Goal: Information Seeking & Learning: Learn about a topic

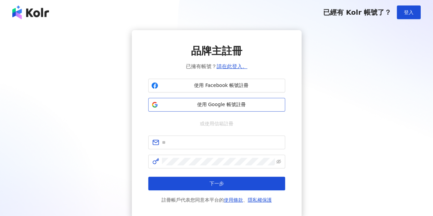
click at [230, 103] on span "使用 Google 帳號註冊" at bounding box center [221, 104] width 121 height 7
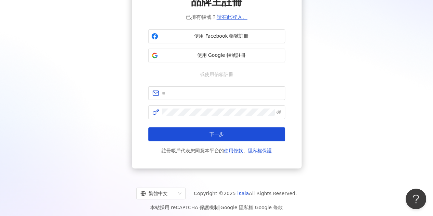
scroll to position [52, 0]
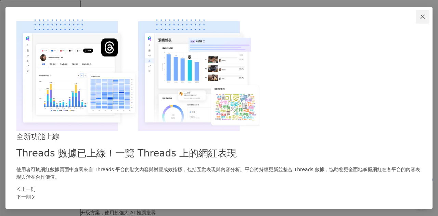
click at [421, 19] on icon "close" at bounding box center [423, 17] width 4 height 4
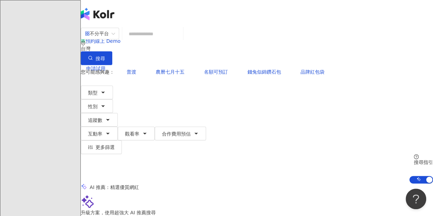
click at [157, 40] on input "search" at bounding box center [152, 33] width 55 height 13
click at [109, 39] on div "不分平台" at bounding box center [97, 33] width 24 height 11
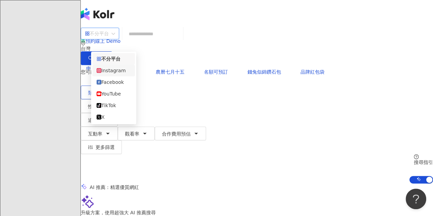
click at [120, 73] on div "Instagram" at bounding box center [114, 71] width 34 height 8
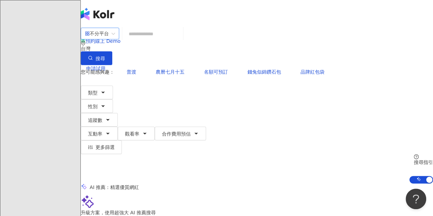
click at [180, 36] on input "search" at bounding box center [152, 33] width 55 height 13
paste input "**********"
type input "**********"
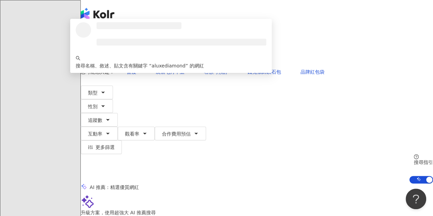
click at [112, 51] on button "搜尋" at bounding box center [96, 58] width 31 height 14
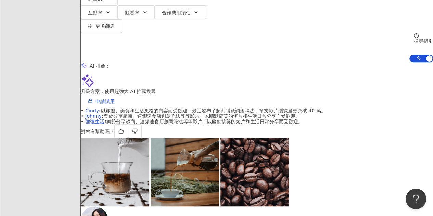
scroll to position [171, 0]
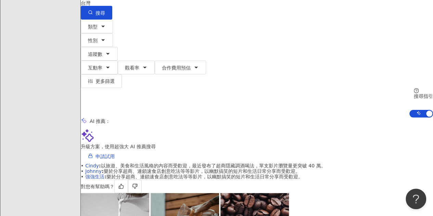
scroll to position [34, 0]
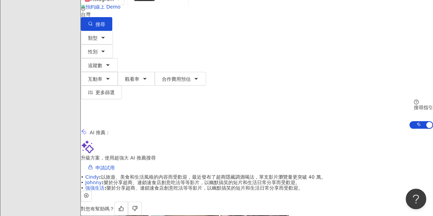
scroll to position [205, 0]
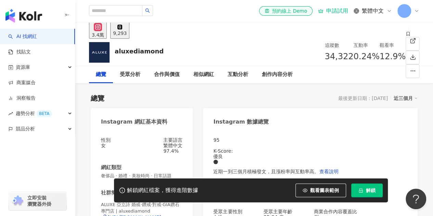
click at [330, 11] on div "申請試用" at bounding box center [333, 11] width 30 height 7
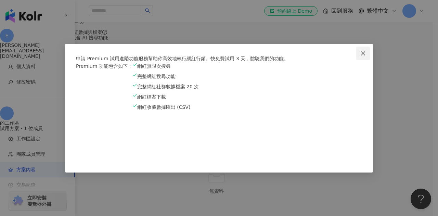
click at [361, 51] on icon "close" at bounding box center [362, 53] width 5 height 5
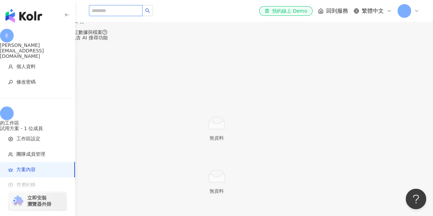
click at [118, 12] on input "search" at bounding box center [115, 10] width 53 height 11
paste input "**********"
type input "**********"
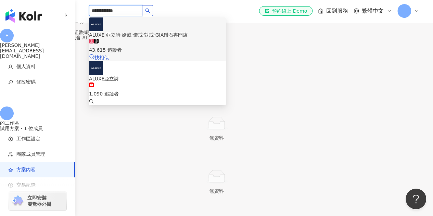
click at [183, 39] on div "43,615 追蹤者" at bounding box center [157, 46] width 137 height 15
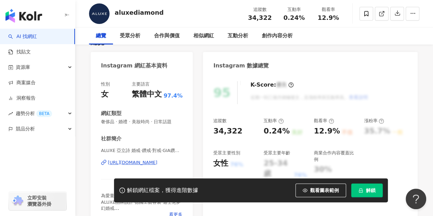
scroll to position [377, 0]
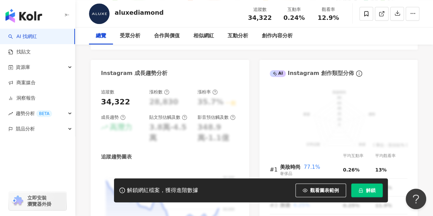
click at [156, 167] on div "80,000 80,000 70,000 70,000 60,000 60,000 50,000 50,000 40,000 40,000 3/26 3/26…" at bounding box center [170, 216] width 138 height 98
click at [322, 188] on span "觀看圖表範例" at bounding box center [324, 190] width 29 height 5
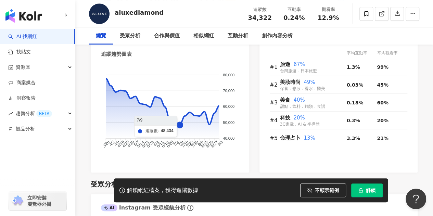
scroll to position [445, 0]
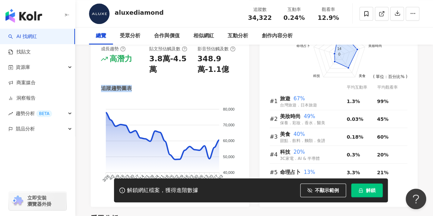
drag, startPoint x: 102, startPoint y: 89, endPoint x: 174, endPoint y: 89, distance: 71.9
click at [143, 89] on div "追蹤趨勢圖表" at bounding box center [170, 88] width 138 height 7
click at [189, 89] on div "追蹤趨勢圖表" at bounding box center [170, 88] width 138 height 7
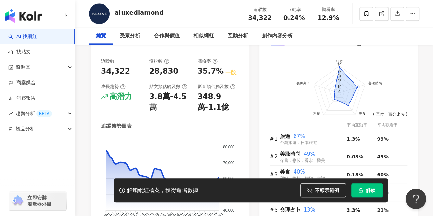
scroll to position [377, 0]
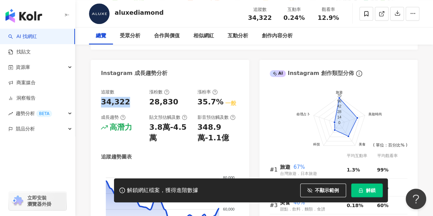
drag, startPoint x: 102, startPoint y: 102, endPoint x: 126, endPoint y: 101, distance: 24.0
click at [124, 101] on div "34,322" at bounding box center [115, 102] width 29 height 11
click at [137, 102] on div "34,322" at bounding box center [121, 102] width 41 height 11
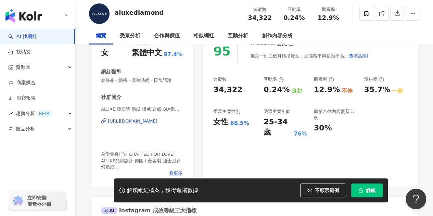
scroll to position [74, 0]
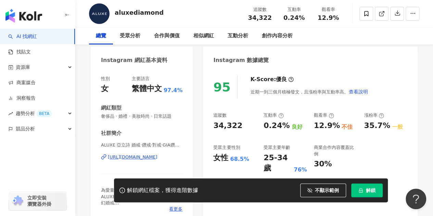
click at [230, 127] on div "34,322" at bounding box center [227, 125] width 29 height 11
drag, startPoint x: 230, startPoint y: 127, endPoint x: 203, endPoint y: 108, distance: 32.5
click at [230, 126] on div "34,322" at bounding box center [227, 125] width 29 height 11
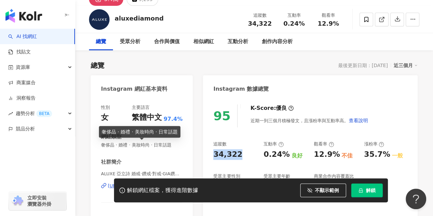
scroll to position [0, 0]
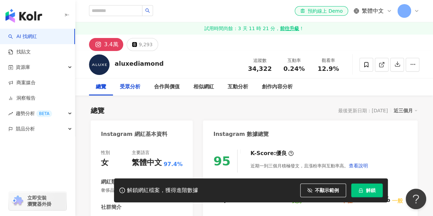
click at [138, 90] on div "受眾分析" at bounding box center [130, 87] width 21 height 8
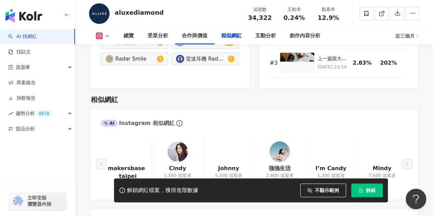
scroll to position [1155, 0]
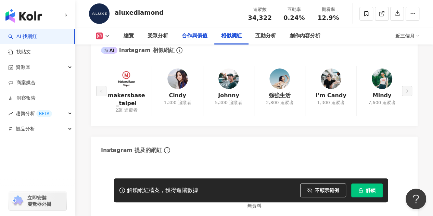
click at [201, 37] on div "合作與價值" at bounding box center [195, 36] width 26 height 8
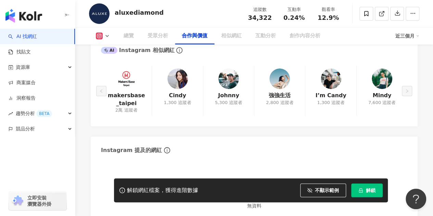
scroll to position [932, 0]
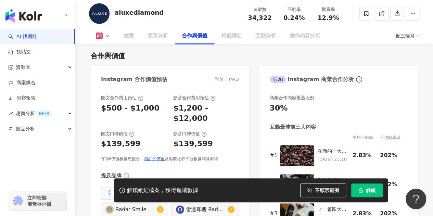
click at [411, 40] on div "近三個月" at bounding box center [407, 35] width 24 height 11
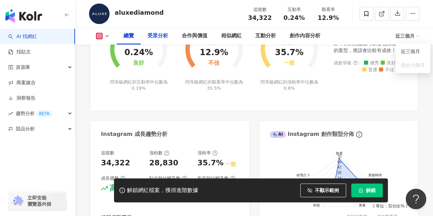
click at [157, 38] on div "受眾分析" at bounding box center [158, 36] width 21 height 8
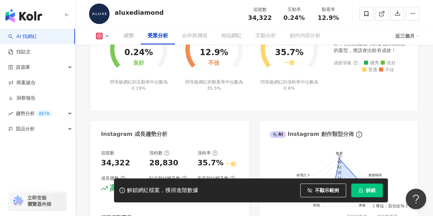
scroll to position [608, 0]
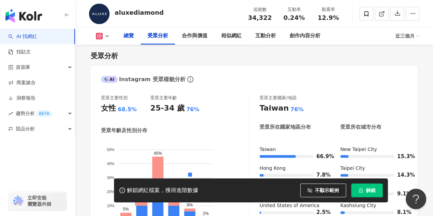
click at [125, 37] on div "總覽" at bounding box center [129, 36] width 10 height 8
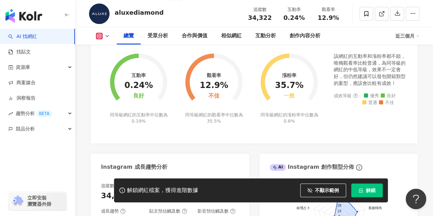
scroll to position [293, 0]
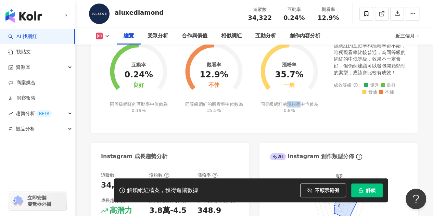
drag, startPoint x: 296, startPoint y: 106, endPoint x: 309, endPoint y: 106, distance: 13.0
click at [309, 106] on div "同等級網紅的漲粉率中位數為 0.8%" at bounding box center [289, 107] width 60 height 12
click at [334, 112] on div "該網紅的互動率和漲粉率都不錯，唯獨觀看率比較普通，為同等級的網紅的中低等級，效果不一定會好，但仍然建議可以發包開箱類型的案型，應該會比較有成效！ 成效等級 ：…" at bounding box center [371, 82] width 74 height 80
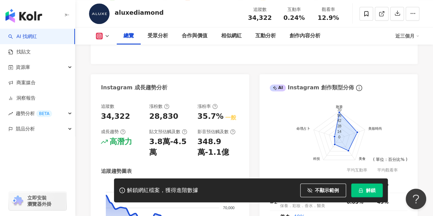
scroll to position [362, 0]
drag, startPoint x: 101, startPoint y: 115, endPoint x: 134, endPoint y: 115, distance: 33.6
click at [125, 114] on div "34,322" at bounding box center [115, 117] width 29 height 11
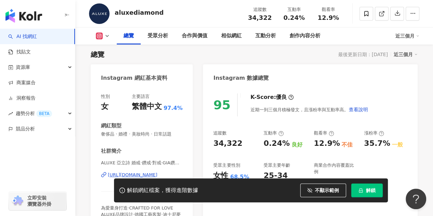
scroll to position [54, 0]
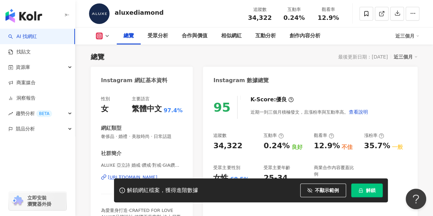
click at [261, 18] on span "34,322" at bounding box center [260, 17] width 24 height 7
click at [261, 17] on span "34,322" at bounding box center [260, 17] width 24 height 7
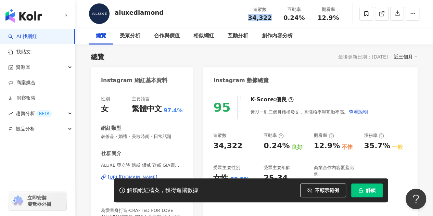
scroll to position [0, 0]
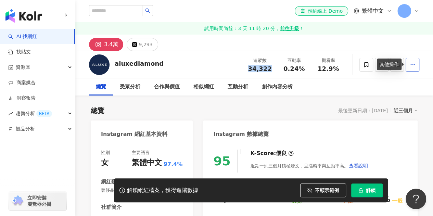
click at [411, 64] on icon "button" at bounding box center [413, 64] width 6 height 6
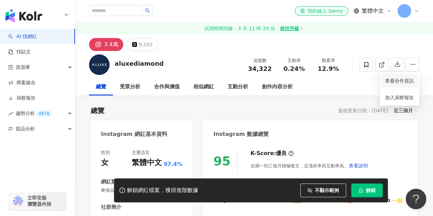
click at [402, 85] on li "查看合作資訊" at bounding box center [399, 81] width 37 height 14
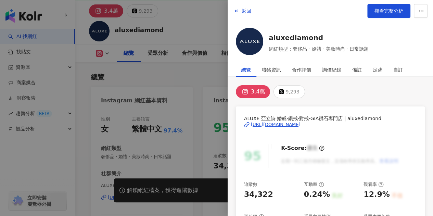
scroll to position [103, 0]
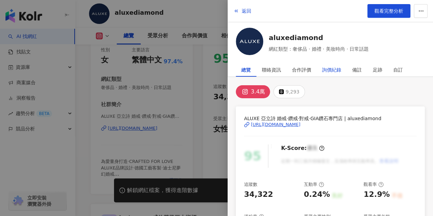
click at [325, 70] on div "詢價紀錄" at bounding box center [331, 70] width 19 height 14
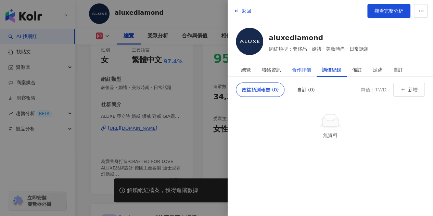
click at [309, 71] on div "合作評價" at bounding box center [301, 70] width 19 height 14
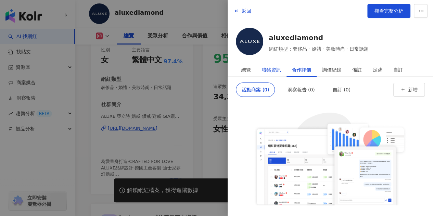
click at [266, 67] on div "聯絡資訊" at bounding box center [271, 70] width 19 height 14
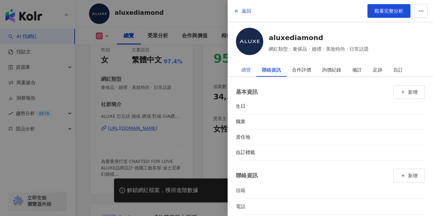
click at [252, 67] on div "總覽" at bounding box center [246, 70] width 21 height 14
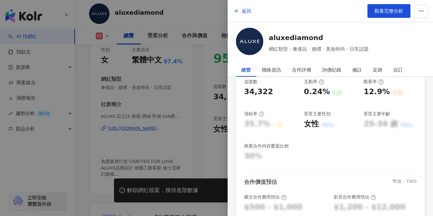
click at [115, 62] on div at bounding box center [216, 108] width 433 height 216
